Goal: Browse casually

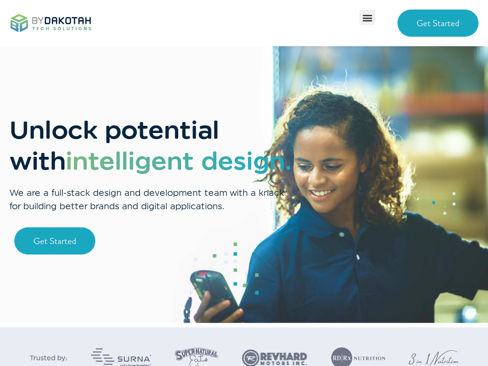
scroll to position [45, 0]
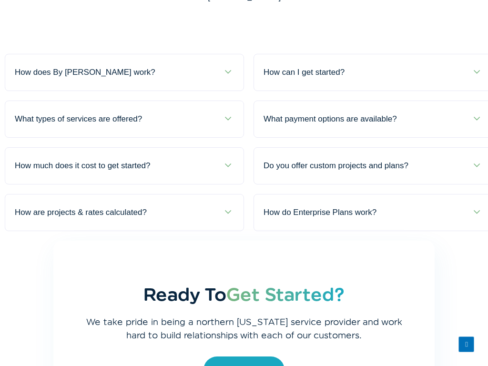
scroll to position [3649, 0]
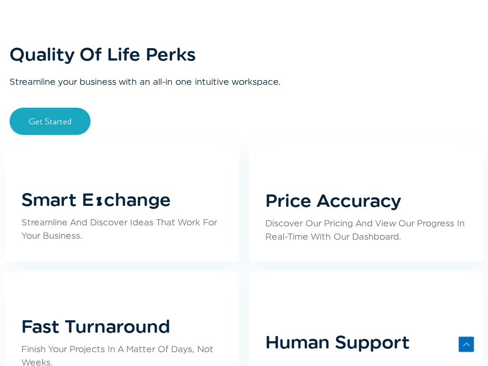
scroll to position [3649, 0]
